Goal: Information Seeking & Learning: Learn about a topic

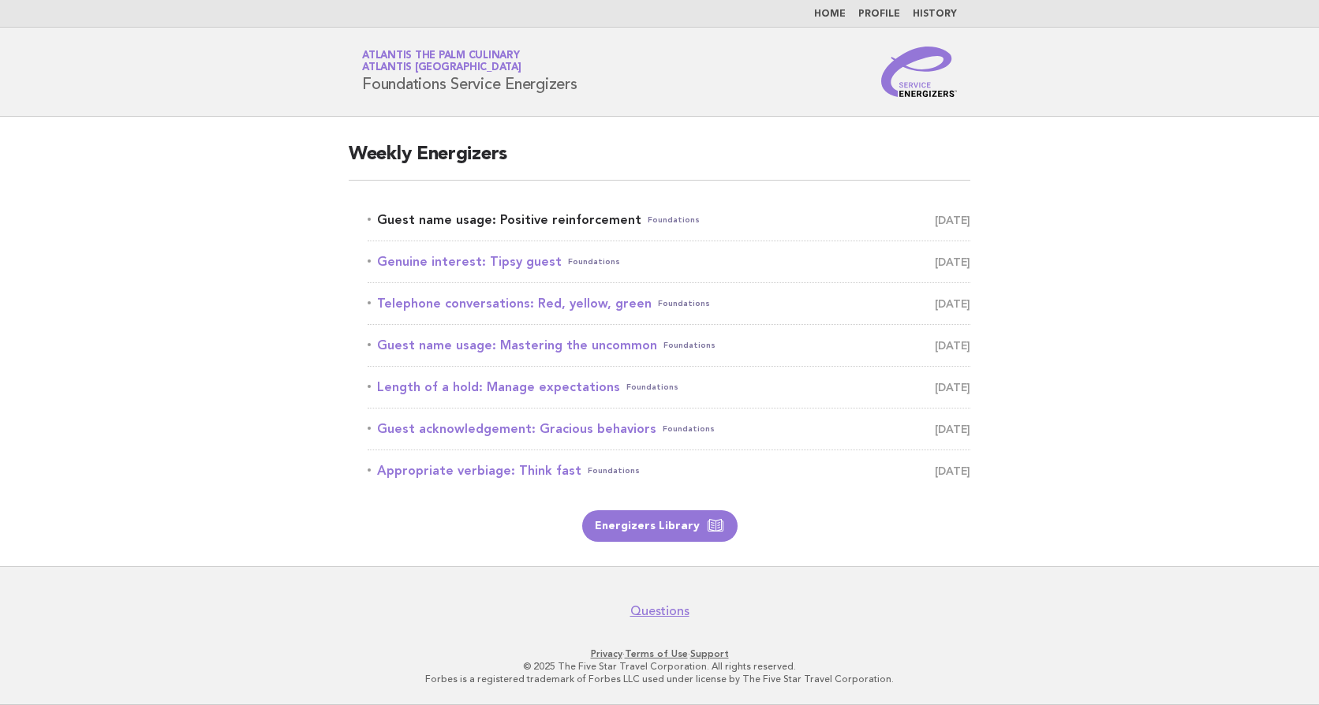
click at [517, 219] on link "Guest name usage: Positive reinforcement Foundations [DATE]" at bounding box center [669, 220] width 603 height 22
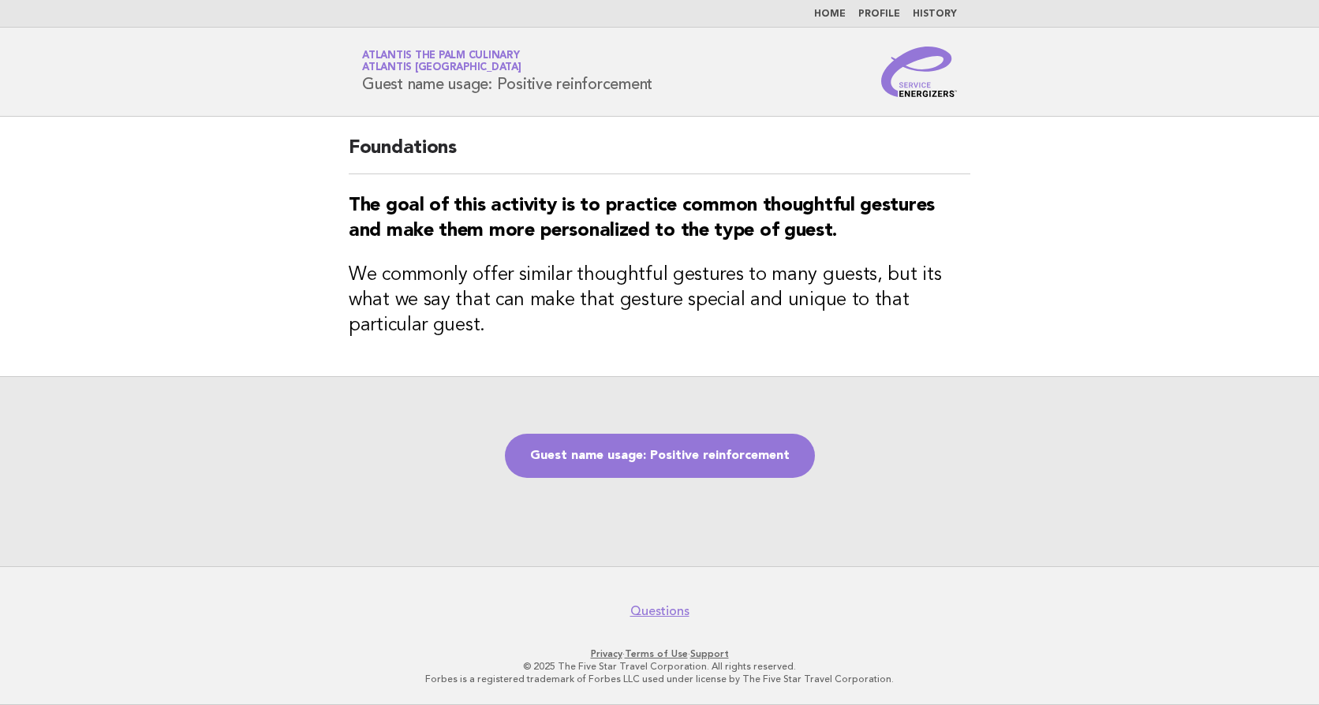
drag, startPoint x: 0, startPoint y: 0, endPoint x: 1033, endPoint y: 466, distance: 1133.8
click at [1033, 466] on div "Guest name usage: Positive reinforcement" at bounding box center [659, 471] width 1319 height 190
drag, startPoint x: 170, startPoint y: 87, endPoint x: 216, endPoint y: 2, distance: 96.0
click at [170, 87] on header "Service Energizers Atlantis The Palm Culinary Atlantis [GEOGRAPHIC_DATA] Guest …" at bounding box center [659, 72] width 1319 height 89
click at [697, 465] on link "Guest name usage: Positive reinforcement" at bounding box center [660, 456] width 310 height 44
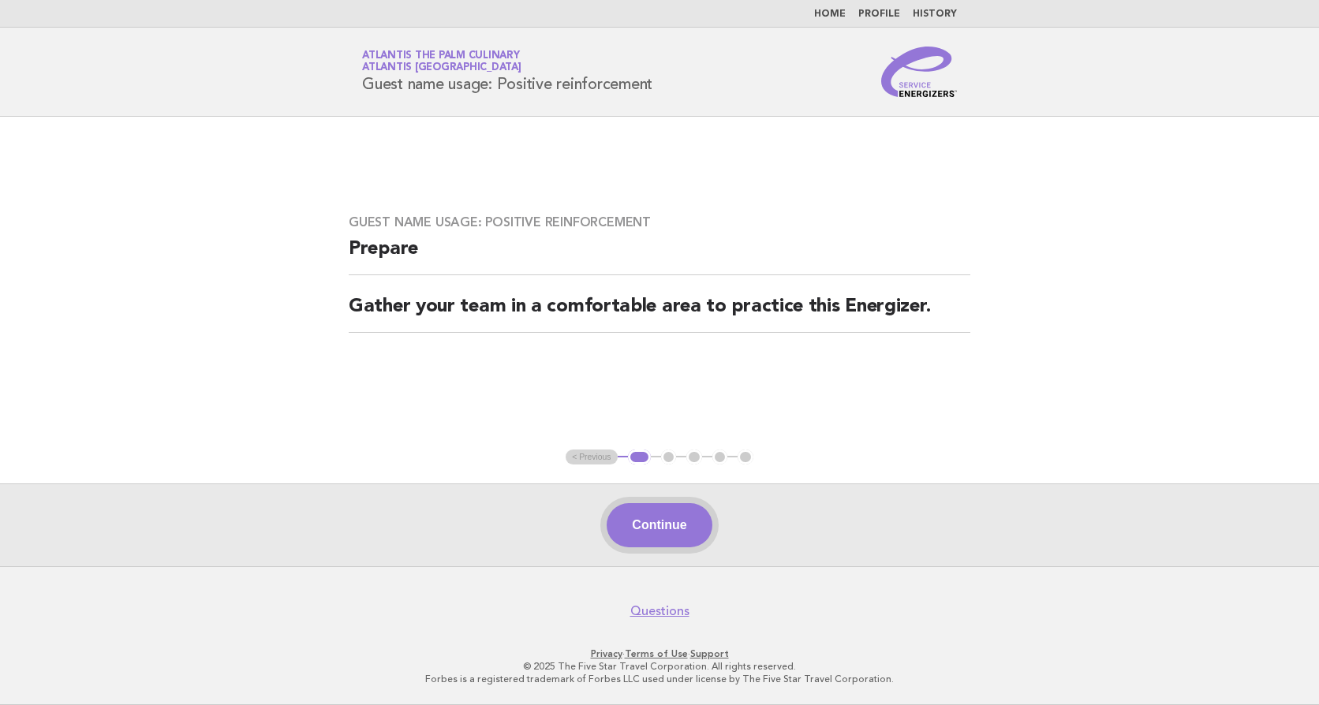
click at [666, 535] on button "Continue" at bounding box center [659, 525] width 105 height 44
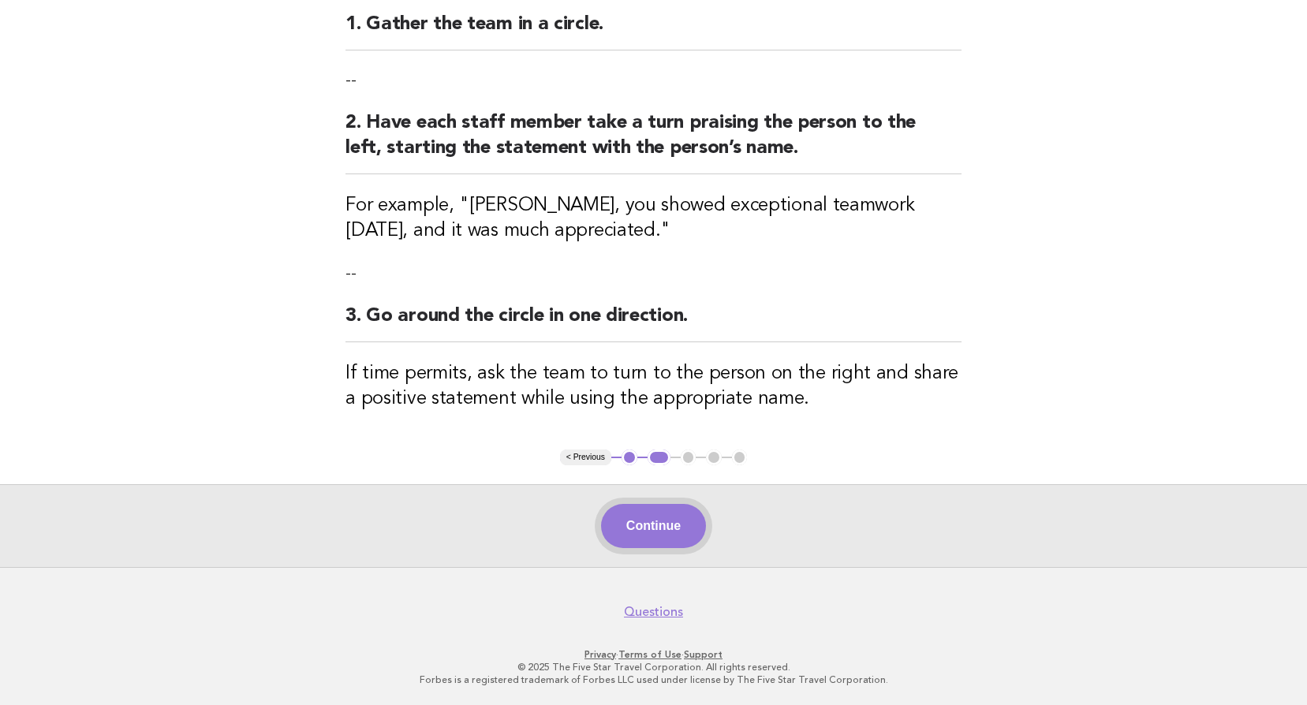
click at [656, 538] on button "Continue" at bounding box center [653, 526] width 105 height 44
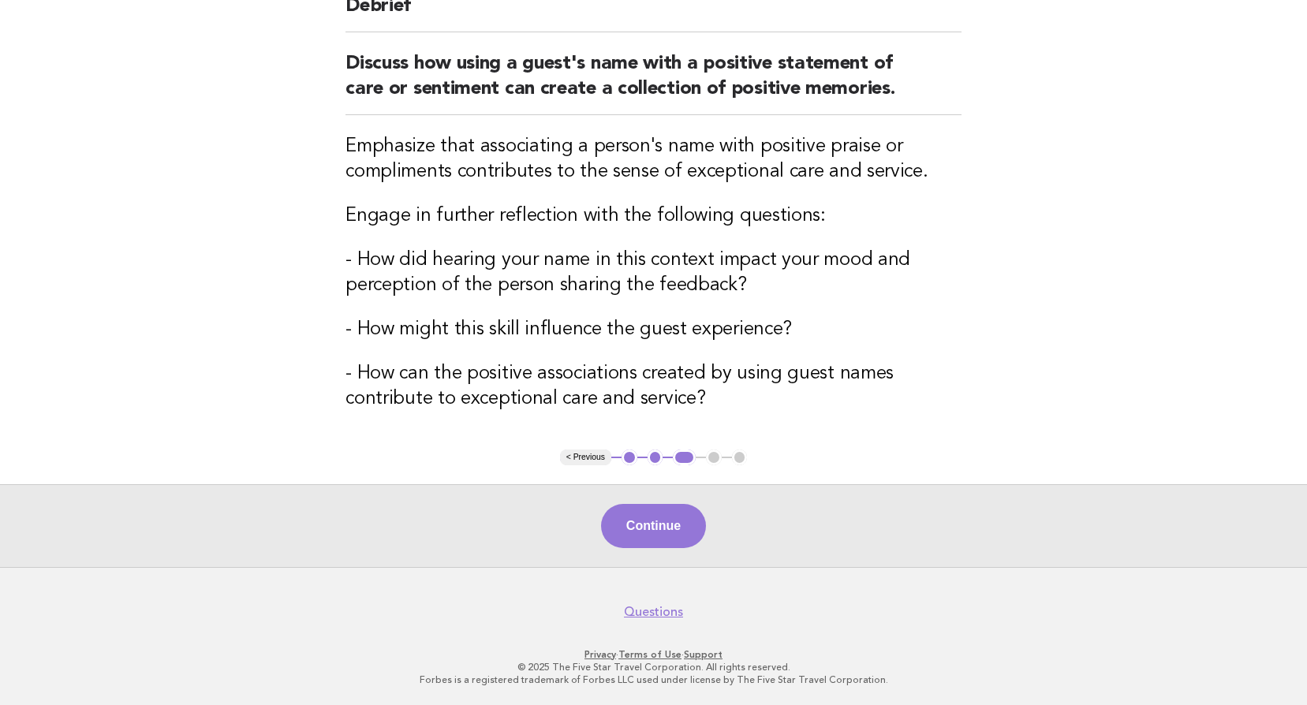
drag, startPoint x: 668, startPoint y: 531, endPoint x: 838, endPoint y: 469, distance: 180.7
click at [672, 531] on button "Continue" at bounding box center [653, 526] width 105 height 44
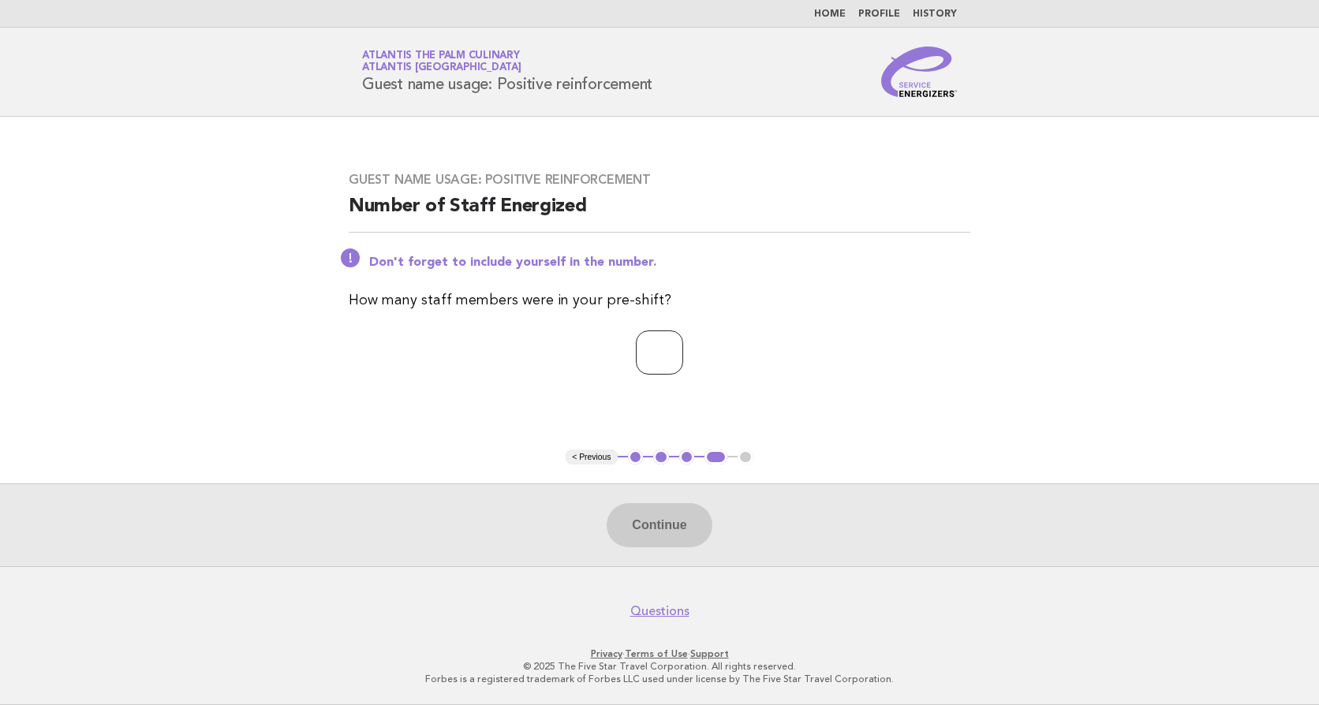
click at [636, 357] on input "number" at bounding box center [659, 353] width 47 height 44
type input "**"
click at [668, 540] on button "Continue" at bounding box center [659, 525] width 105 height 44
